Goal: Task Accomplishment & Management: Complete application form

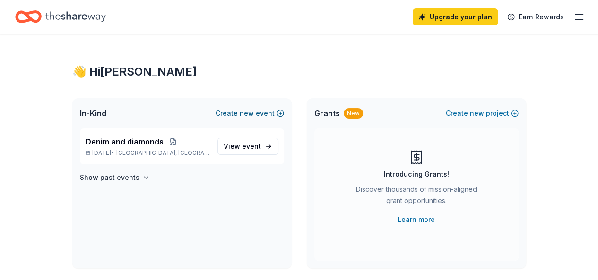
click at [240, 114] on button "Create new event" at bounding box center [249, 113] width 68 height 11
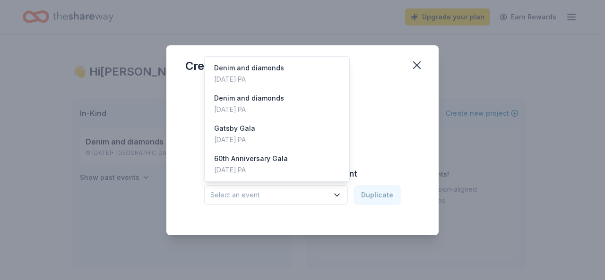
click at [319, 197] on span "Select an event" at bounding box center [269, 194] width 118 height 11
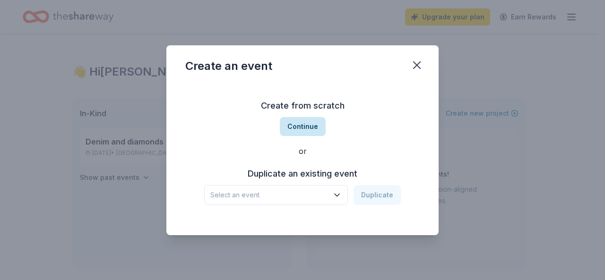
click at [290, 126] on button "Continue" at bounding box center [303, 126] width 46 height 19
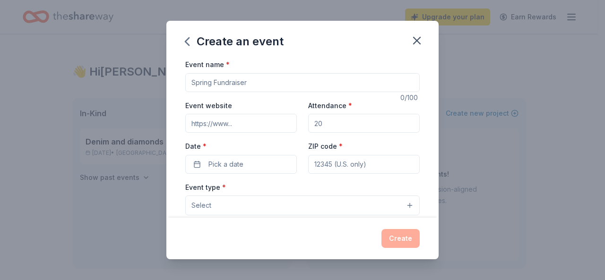
click at [265, 75] on input "Event name *" at bounding box center [302, 82] width 234 height 19
type input "Back to School"
drag, startPoint x: 342, startPoint y: 130, endPoint x: 276, endPoint y: 119, distance: 66.6
click at [276, 119] on div "Event website Attendance * Date * Pick a date ZIP code *" at bounding box center [302, 137] width 234 height 74
type input "300"
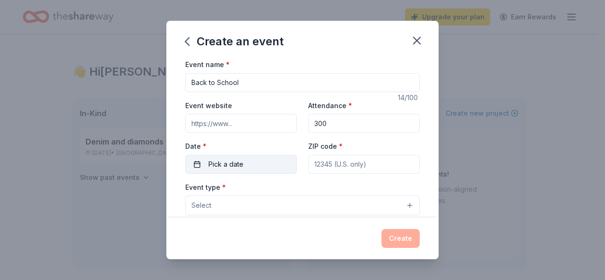
click at [231, 162] on span "Pick a date" at bounding box center [225, 164] width 35 height 11
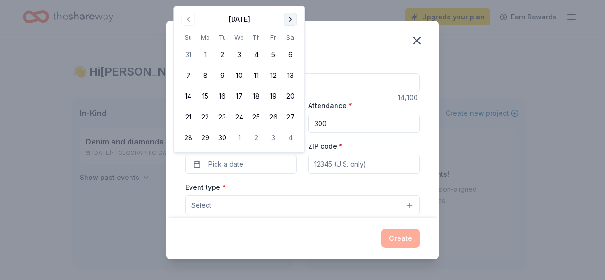
click at [290, 17] on button "Go to next month" at bounding box center [289, 19] width 13 height 13
click at [191, 80] on button "5" at bounding box center [187, 75] width 17 height 17
click at [348, 167] on input "ZIP code *" at bounding box center [363, 164] width 111 height 19
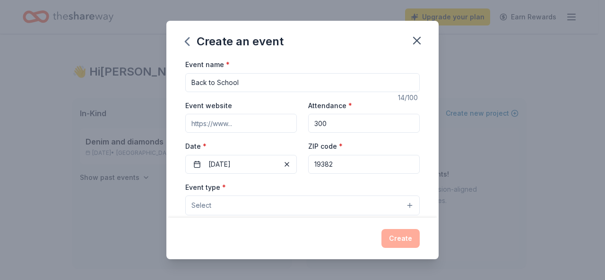
type input "19382"
click at [344, 199] on button "Select" at bounding box center [302, 206] width 234 height 20
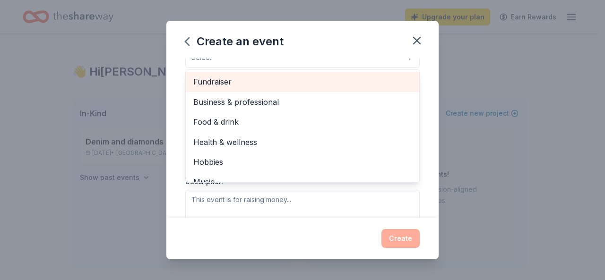
click at [333, 76] on span "Fundraiser" at bounding box center [302, 82] width 218 height 12
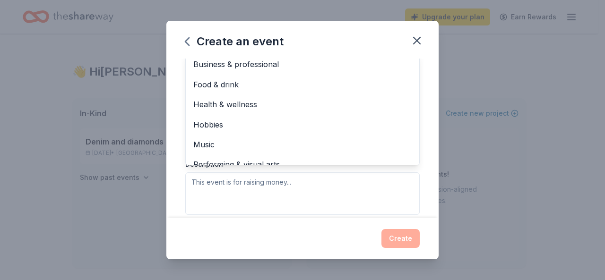
scroll to position [183, 0]
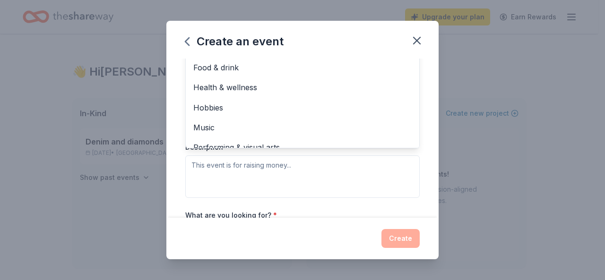
click at [404, 177] on div "Event type * Fundraiser Business & professional Food & drink Health & wellness …" at bounding box center [302, 98] width 234 height 200
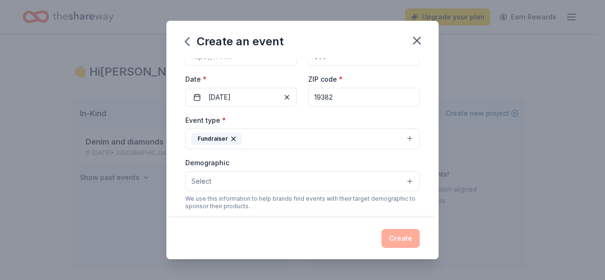
click at [261, 171] on button "Select" at bounding box center [302, 181] width 234 height 20
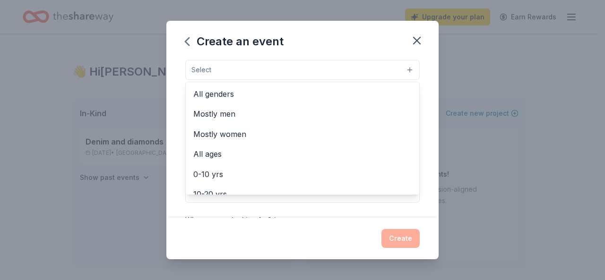
scroll to position [167, 0]
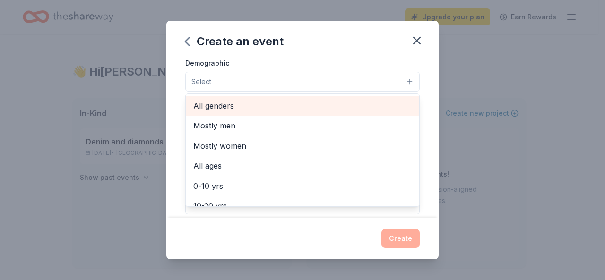
click at [266, 100] on span "All genders" at bounding box center [302, 106] width 218 height 12
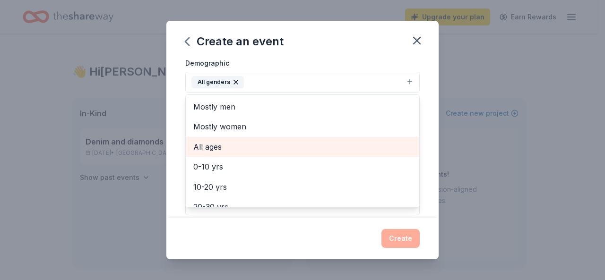
click at [269, 147] on span "All ages" at bounding box center [302, 147] width 218 height 12
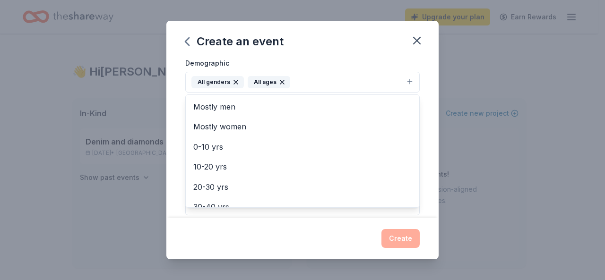
click at [427, 137] on div "Event name * Back to School 14 /100 Event website Attendance * 300 Date * [DATE…" at bounding box center [302, 138] width 272 height 159
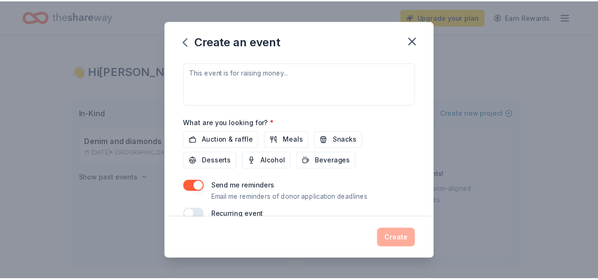
scroll to position [291, 0]
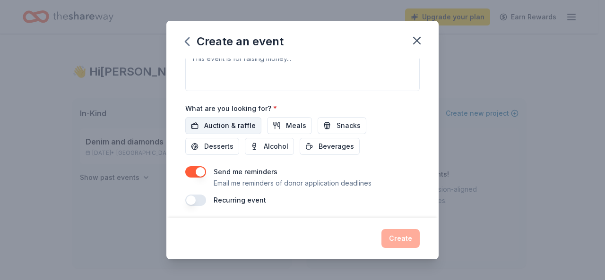
click at [233, 126] on span "Auction & raffle" at bounding box center [229, 125] width 51 height 11
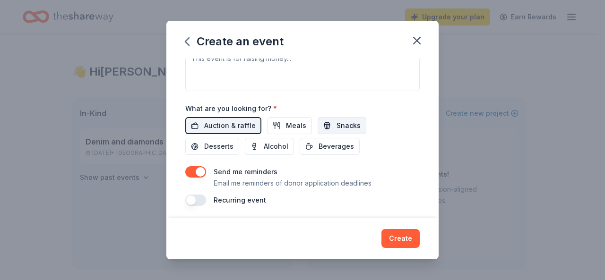
click at [330, 123] on button "Snacks" at bounding box center [341, 125] width 49 height 17
click at [322, 141] on span "Beverages" at bounding box center [335, 146] width 35 height 11
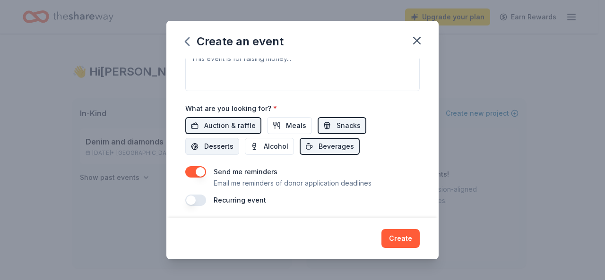
click at [216, 141] on span "Desserts" at bounding box center [218, 146] width 29 height 11
click at [409, 231] on button "Create" at bounding box center [400, 238] width 38 height 19
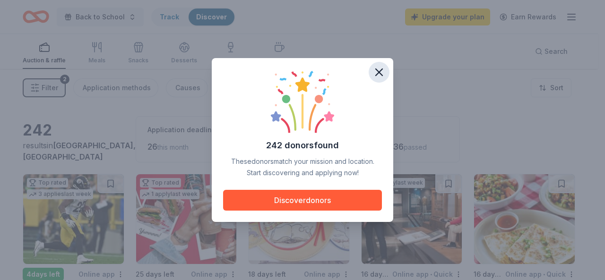
click at [376, 78] on icon "button" at bounding box center [378, 72] width 13 height 13
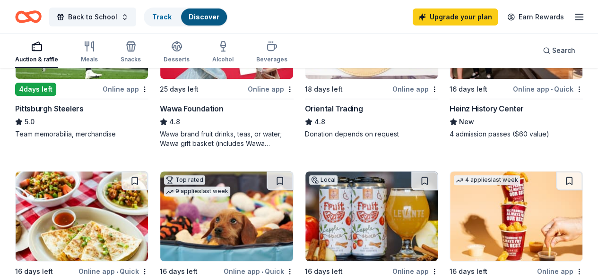
scroll to position [184, 0]
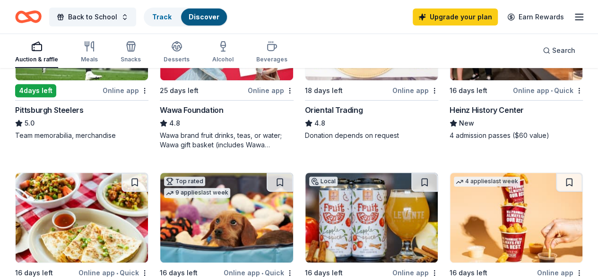
click at [167, 52] on div "Auction & raffle Meals Snacks Desserts Alcohol Beverages" at bounding box center [151, 52] width 272 height 31
click at [171, 52] on div "Desserts" at bounding box center [176, 52] width 26 height 23
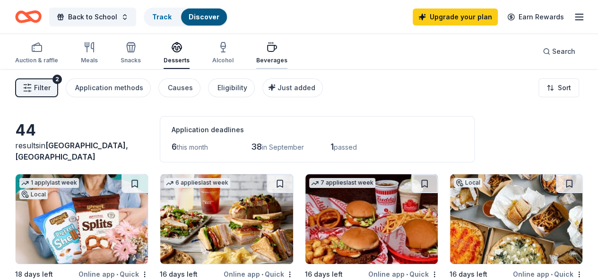
click at [286, 64] on button "Beverages" at bounding box center [271, 53] width 31 height 31
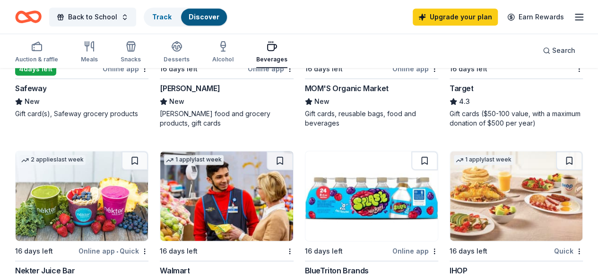
scroll to position [556, 0]
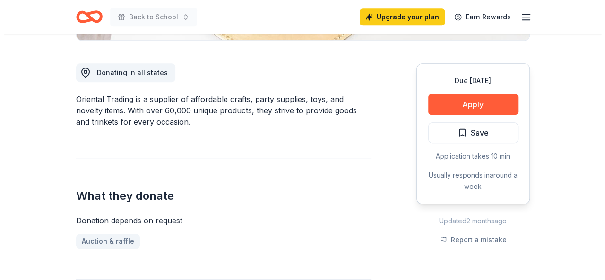
scroll to position [248, 0]
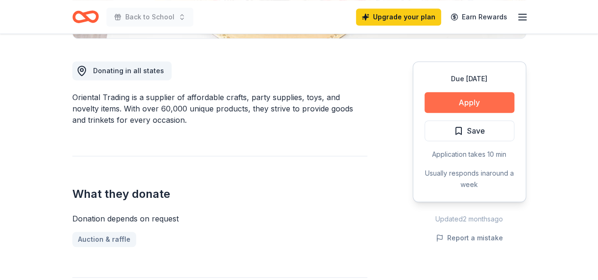
click at [487, 102] on button "Apply" at bounding box center [469, 102] width 90 height 21
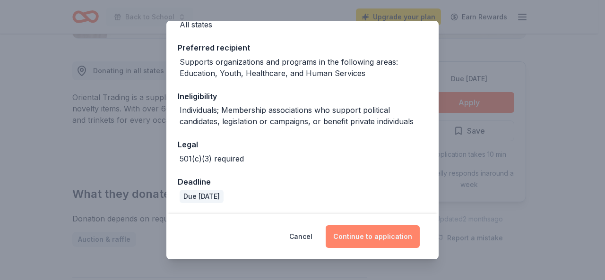
click at [392, 244] on button "Continue to application" at bounding box center [372, 236] width 94 height 23
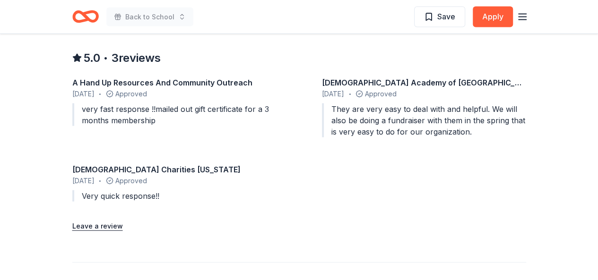
scroll to position [970, 0]
